Goal: Book appointment/travel/reservation

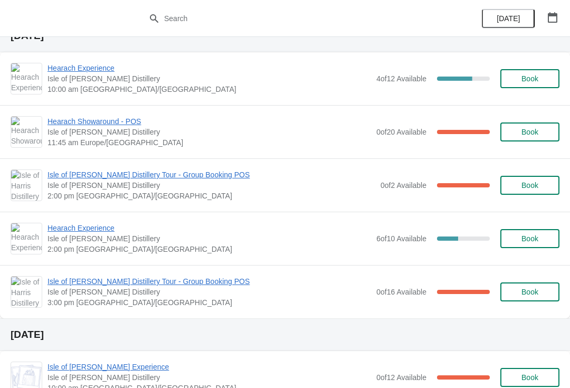
scroll to position [344, 0]
click at [534, 233] on button "Book" at bounding box center [529, 239] width 59 height 19
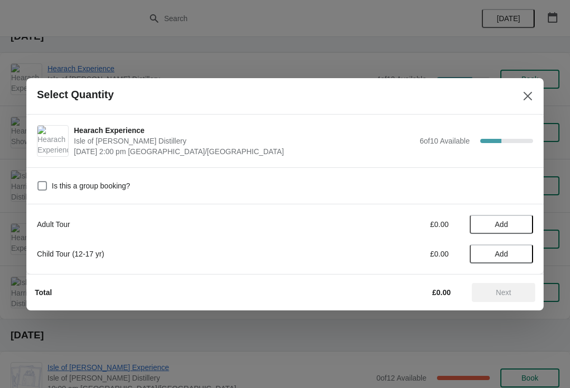
click at [505, 222] on span "Add" at bounding box center [501, 224] width 13 height 8
click at [522, 222] on icon at bounding box center [519, 224] width 11 height 11
click at [514, 293] on span "Next" at bounding box center [503, 292] width 46 height 8
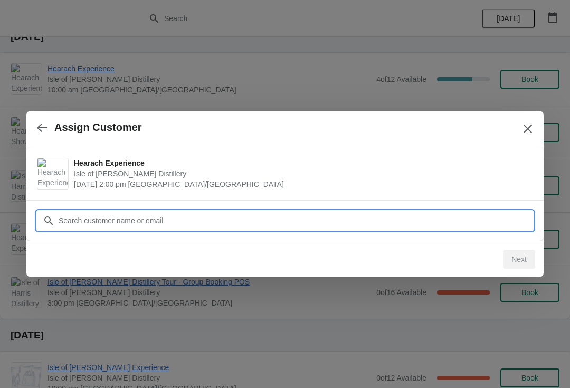
click at [296, 217] on input "Customer" at bounding box center [295, 220] width 475 height 19
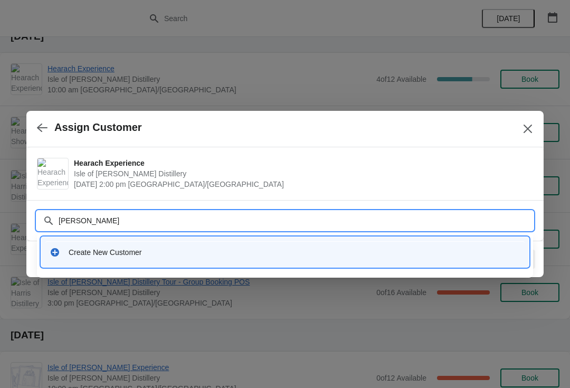
type input "[PERSON_NAME]"
click at [196, 255] on div "Create New Customer" at bounding box center [295, 252] width 452 height 11
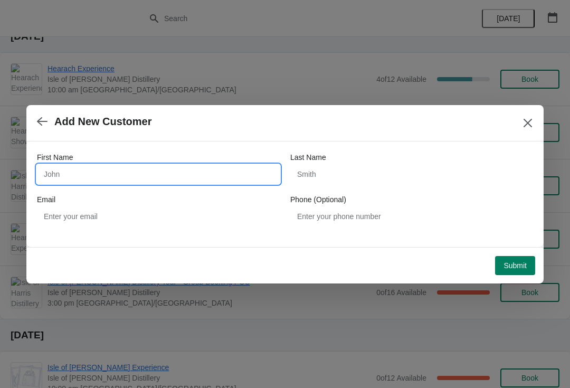
click at [160, 174] on input "First Name" at bounding box center [158, 174] width 243 height 19
type input "Mark"
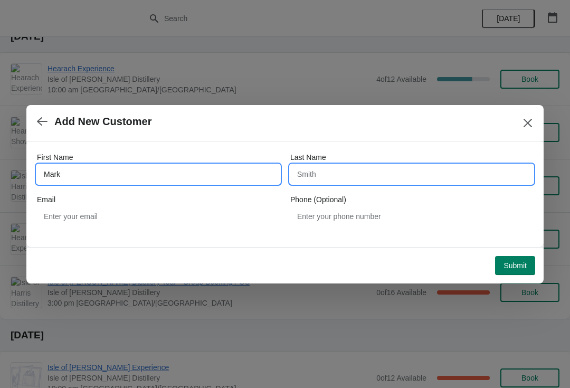
click at [361, 178] on input "Last Name" at bounding box center [411, 174] width 243 height 19
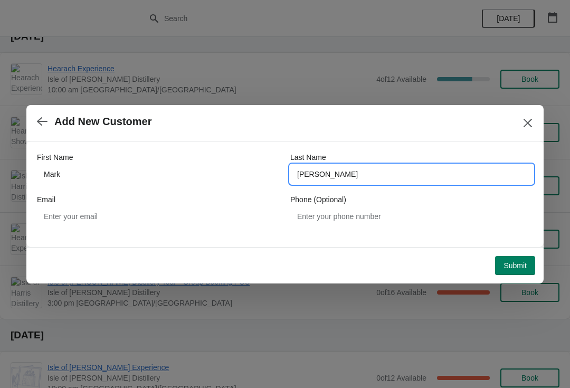
type input "[PERSON_NAME]"
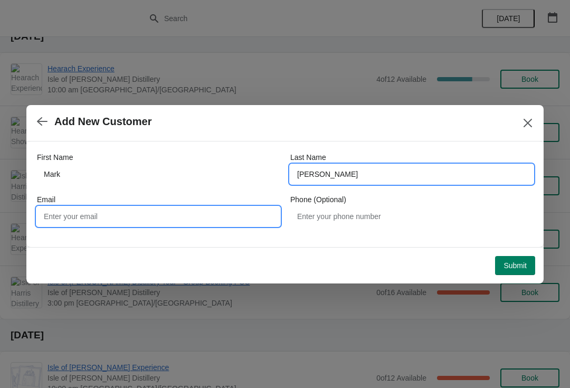
click at [187, 215] on input "Email" at bounding box center [158, 216] width 243 height 19
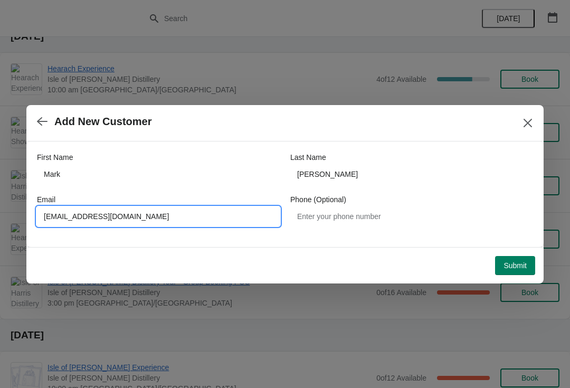
type input "[EMAIL_ADDRESS][DOMAIN_NAME]"
click at [519, 264] on span "Submit" at bounding box center [515, 265] width 23 height 8
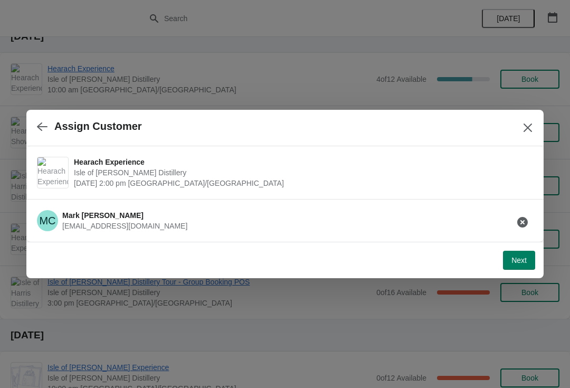
click at [519, 257] on span "Next" at bounding box center [519, 260] width 15 height 8
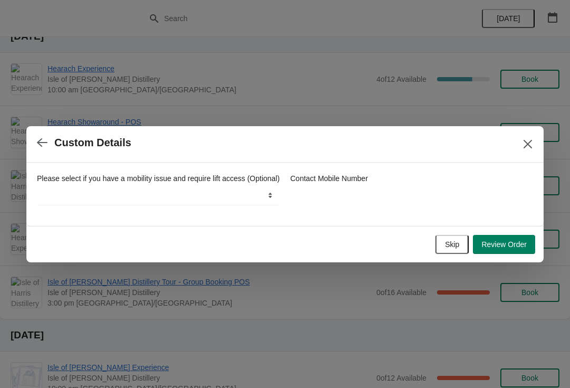
click at [513, 249] on span "Review Order" at bounding box center [503, 244] width 45 height 8
